Goal: Task Accomplishment & Management: Complete application form

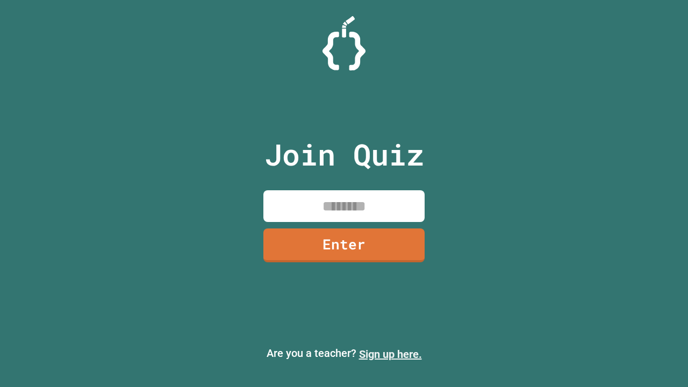
click at [390, 354] on link "Sign up here." at bounding box center [390, 354] width 63 height 13
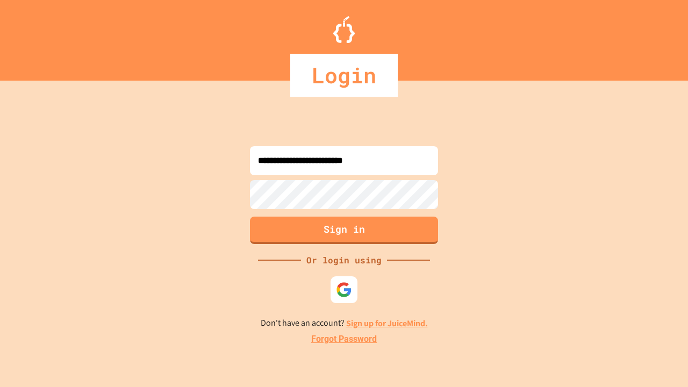
type input "**********"
